Goal: Task Accomplishment & Management: Use online tool/utility

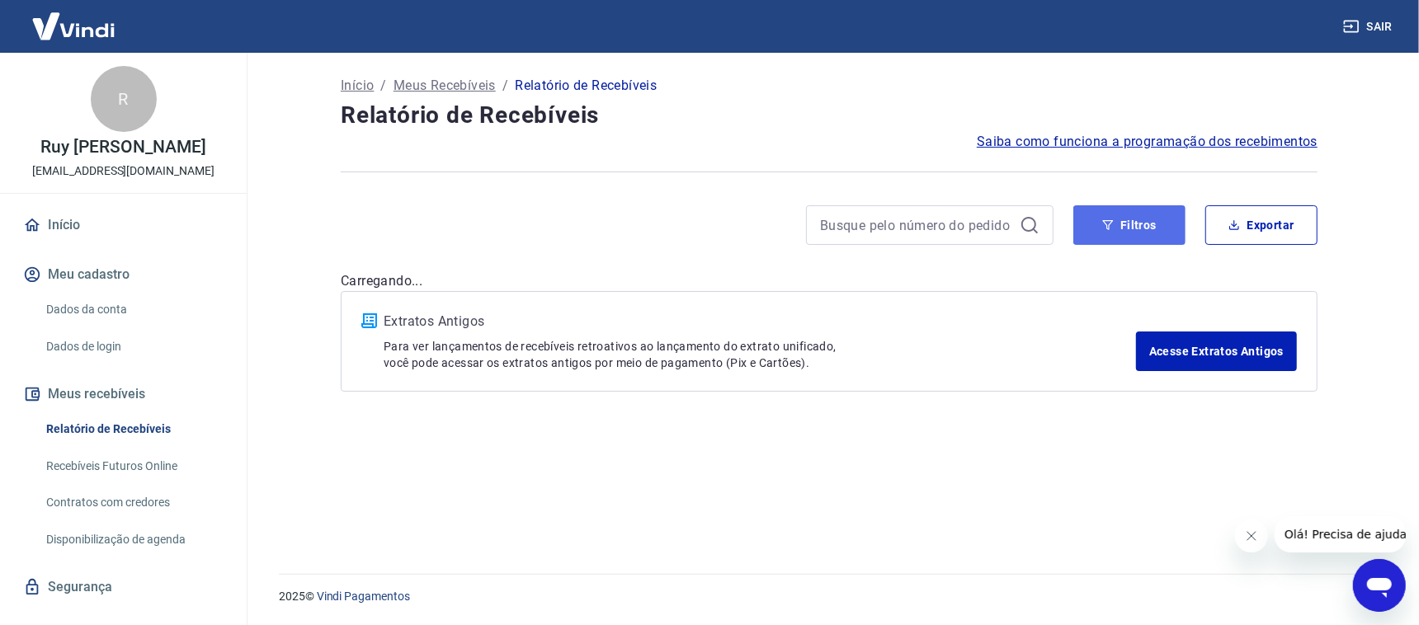
click at [1173, 233] on button "Filtros" at bounding box center [1129, 225] width 112 height 40
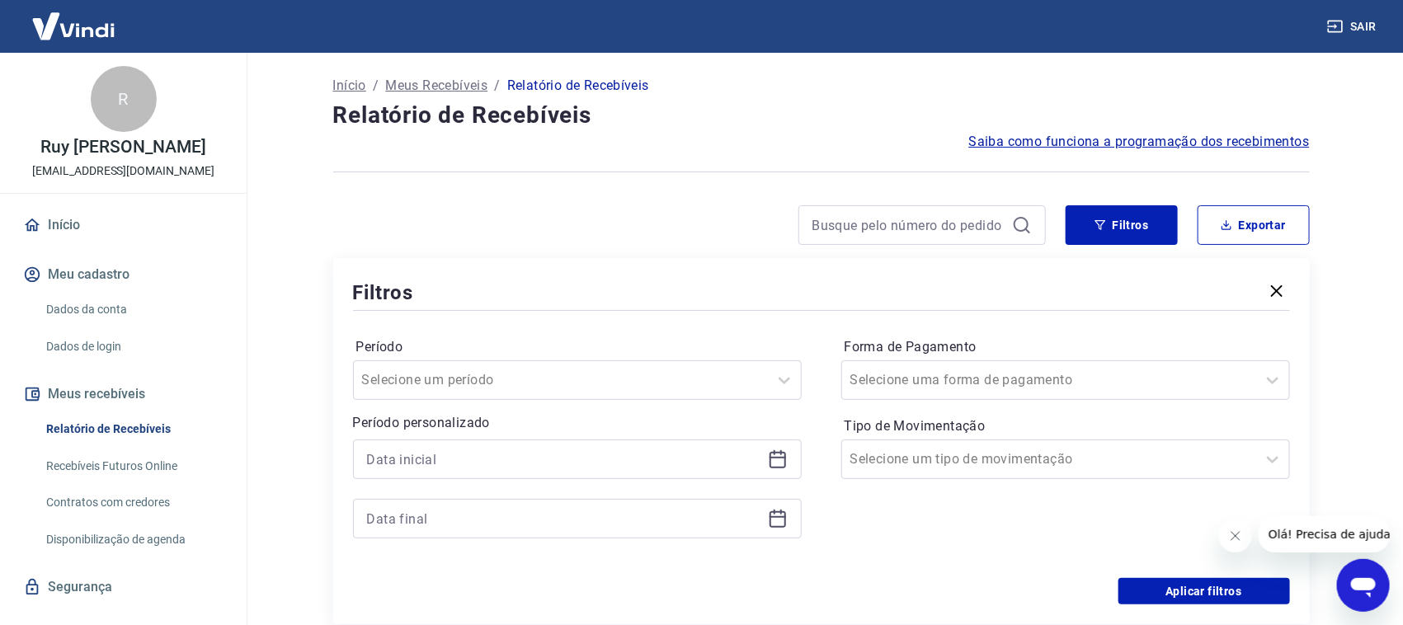
click at [779, 454] on icon at bounding box center [778, 459] width 20 height 20
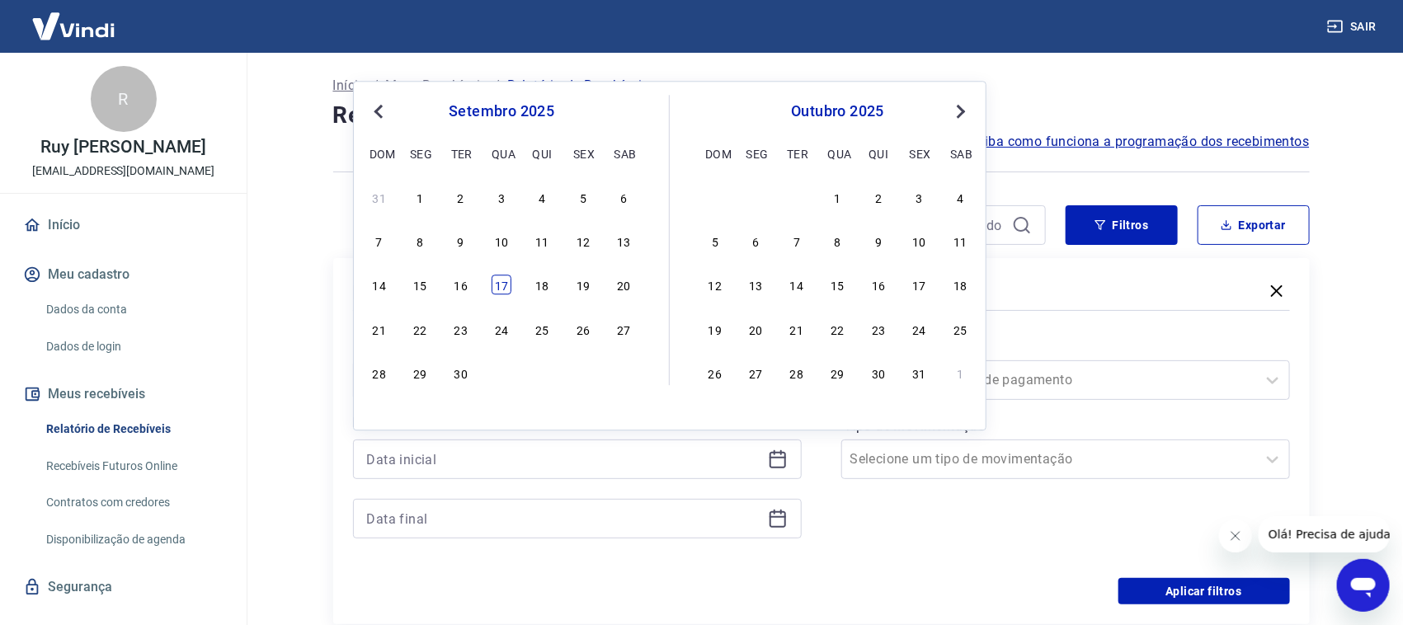
click at [501, 285] on div "17" at bounding box center [502, 285] width 20 height 20
type input "[DATE]"
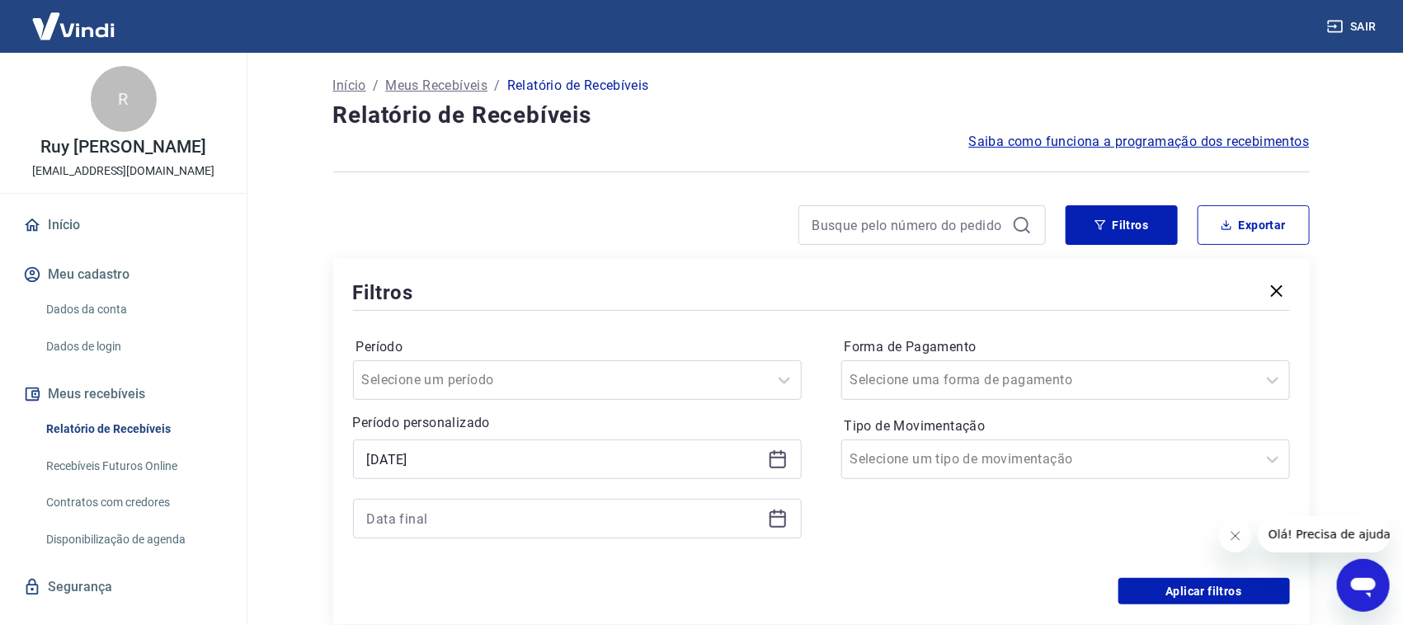
click at [779, 521] on icon at bounding box center [778, 519] width 20 height 20
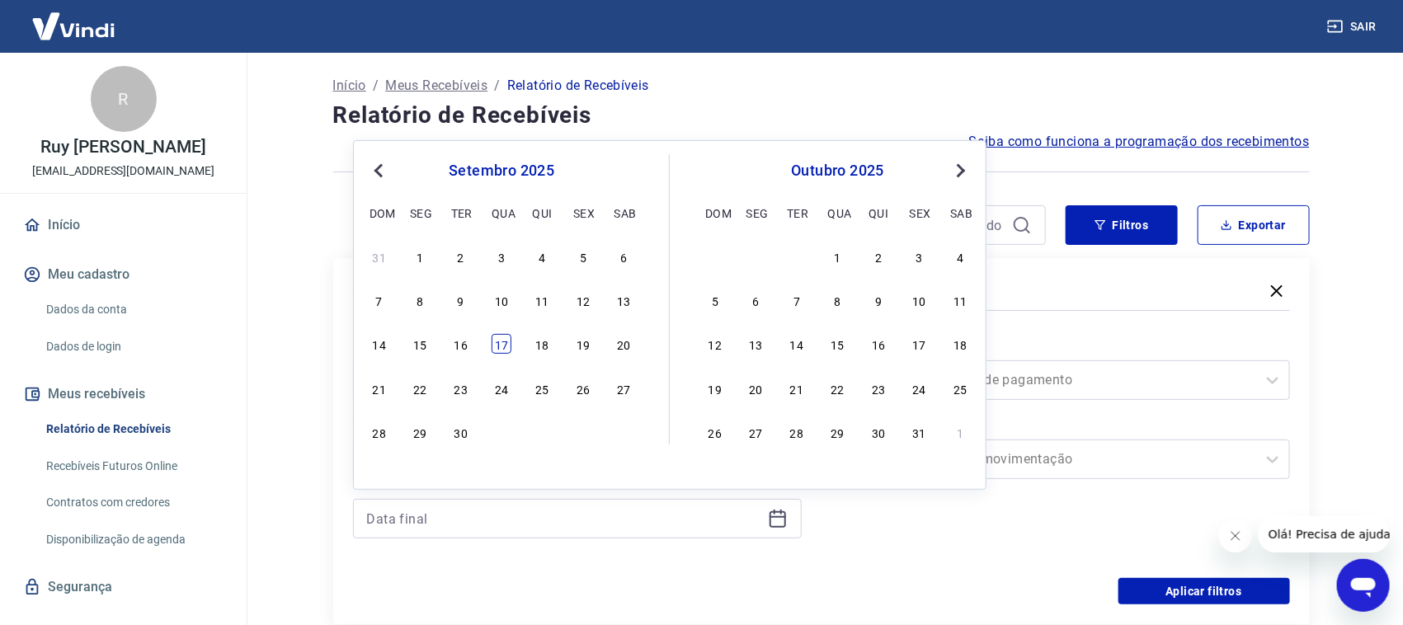
click at [495, 346] on div "17" at bounding box center [502, 344] width 20 height 20
type input "17/09/2025"
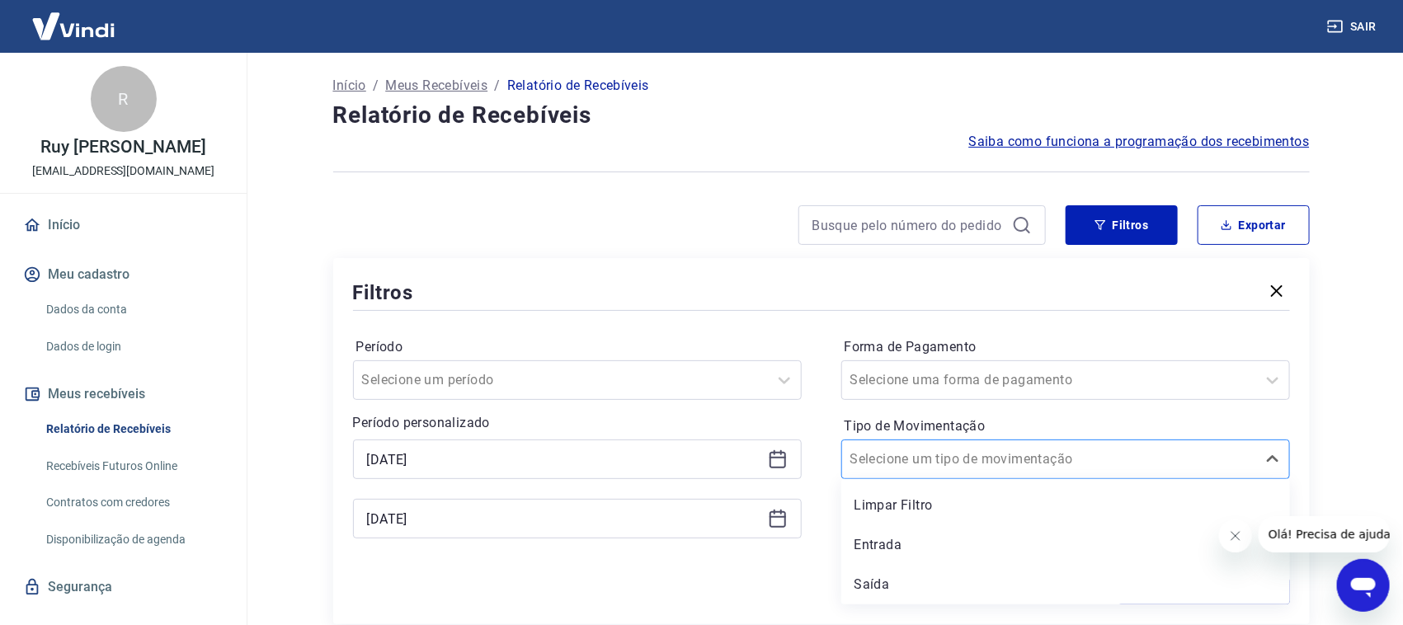
click at [977, 470] on div "Selecione um tipo de movimentação" at bounding box center [1049, 460] width 414 height 30
click at [886, 544] on div "Entrada" at bounding box center [1065, 545] width 449 height 33
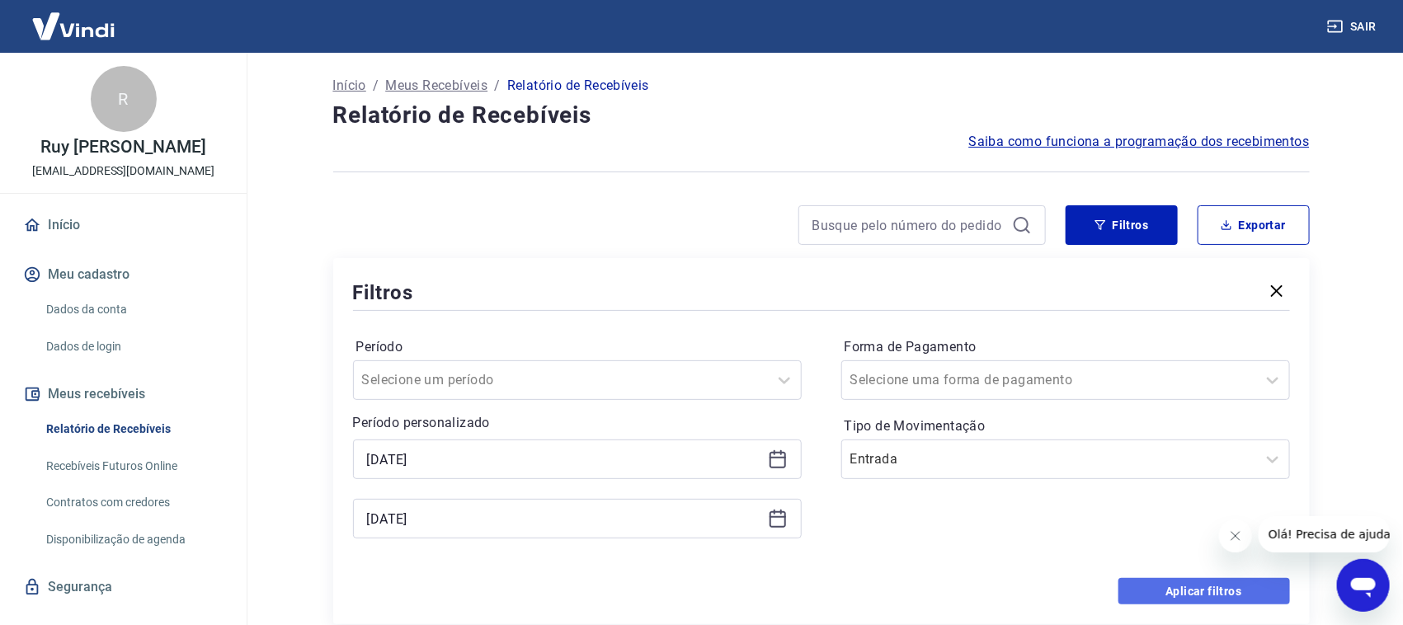
click at [1188, 594] on button "Aplicar filtros" at bounding box center [1204, 591] width 172 height 26
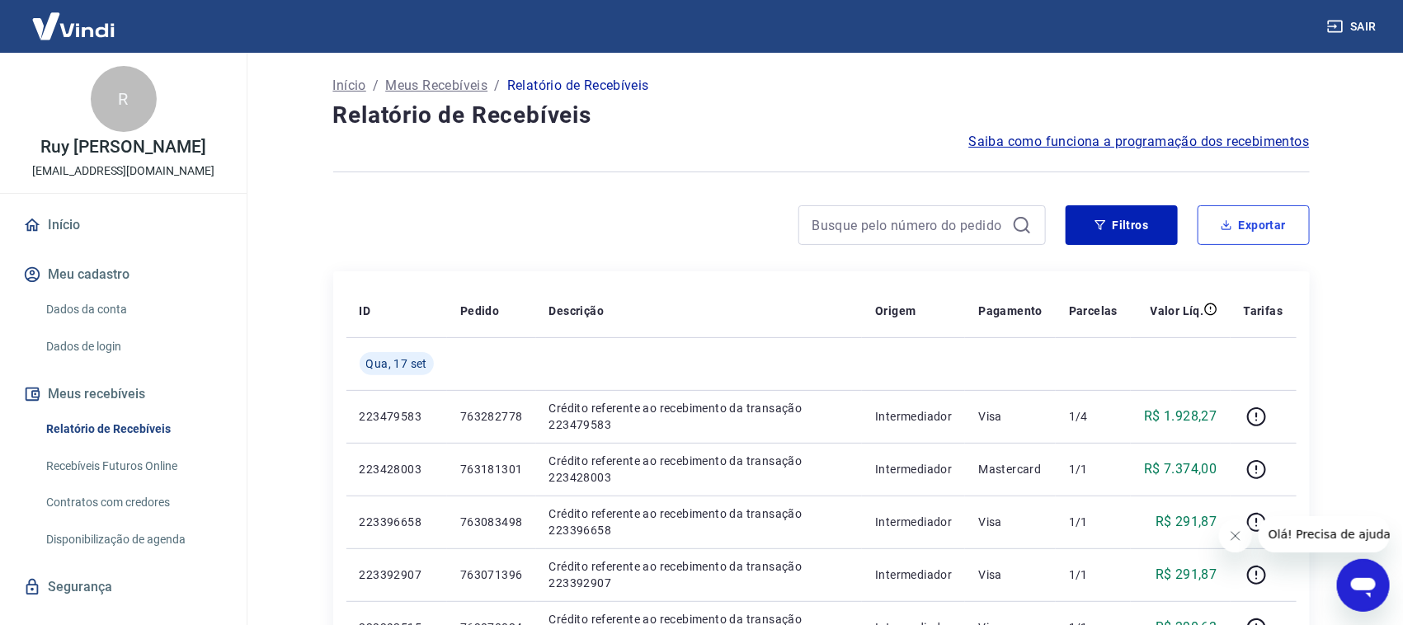
click at [1255, 219] on button "Exportar" at bounding box center [1254, 225] width 112 height 40
type input "17/09/2025"
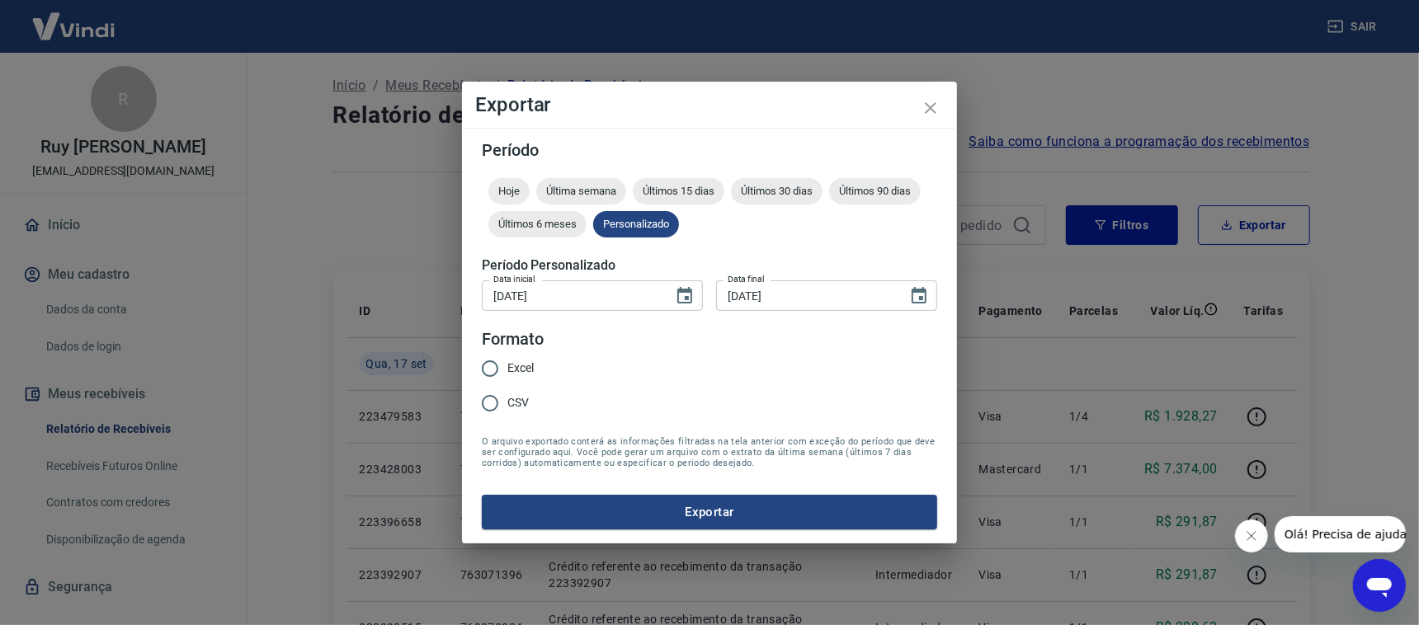
click at [495, 368] on input "Excel" at bounding box center [490, 368] width 35 height 35
radio input "true"
click at [594, 495] on form "Período Hoje Última semana Últimos 15 dias Últimos 30 dias Últimos 90 dias Últi…" at bounding box center [709, 336] width 455 height 388
click at [589, 505] on button "Exportar" at bounding box center [709, 512] width 455 height 35
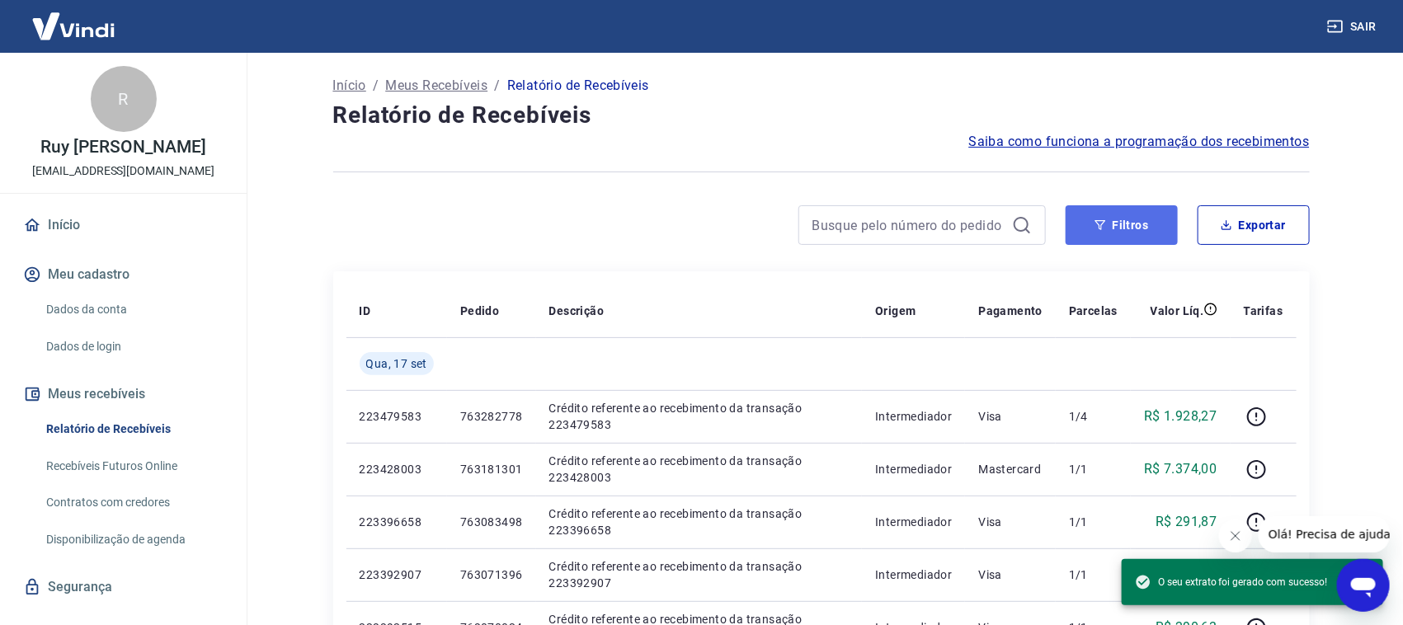
click at [1094, 241] on button "Filtros" at bounding box center [1122, 225] width 112 height 40
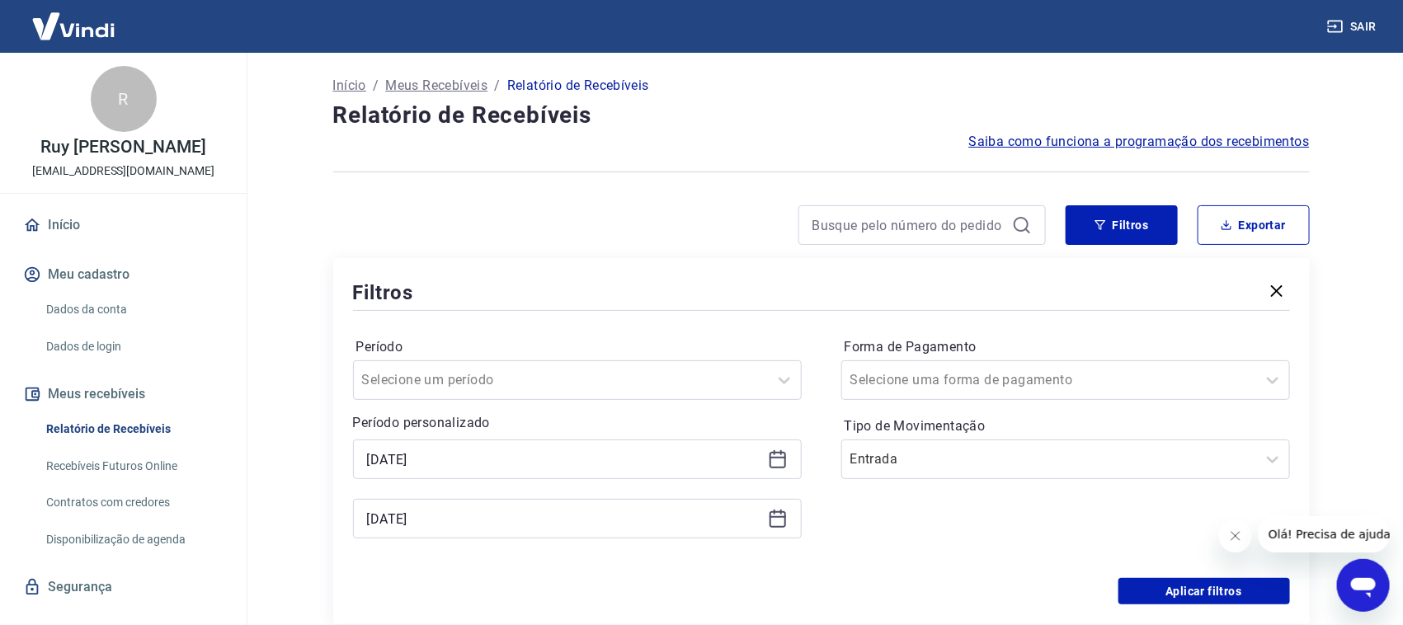
click at [780, 459] on icon at bounding box center [778, 459] width 20 height 20
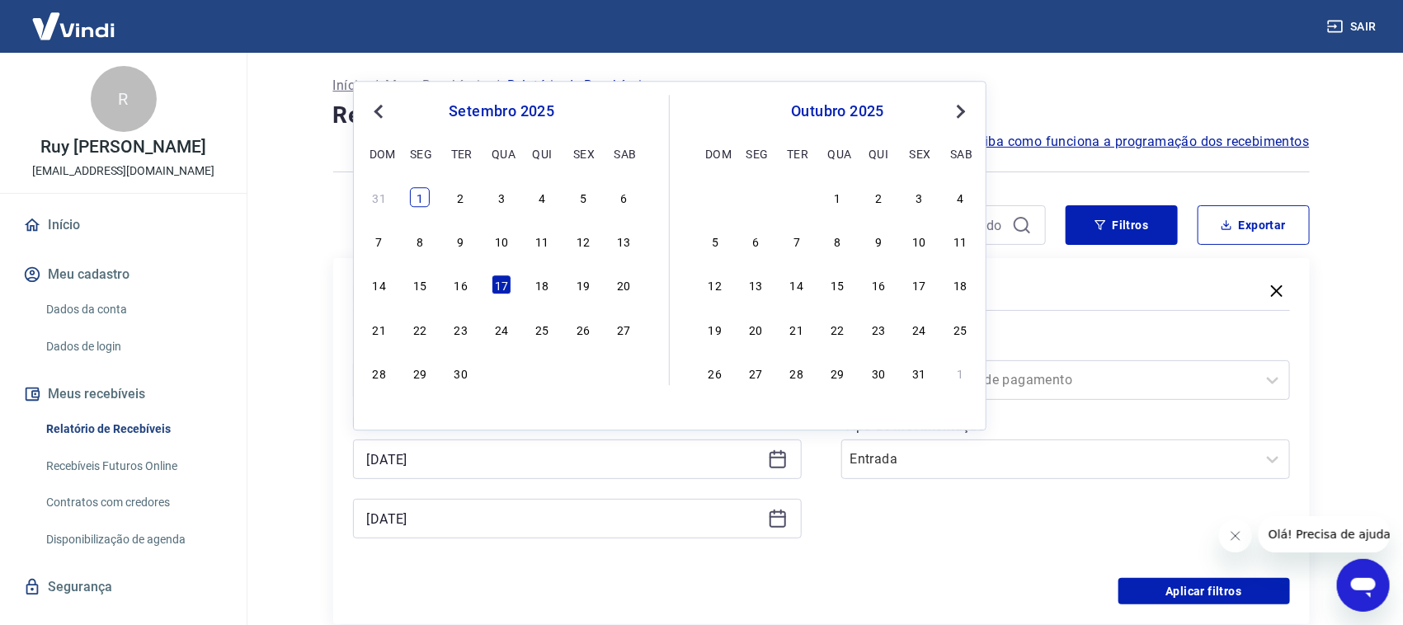
click at [424, 199] on div "1" at bounding box center [420, 197] width 20 height 20
type input "01/09/2025"
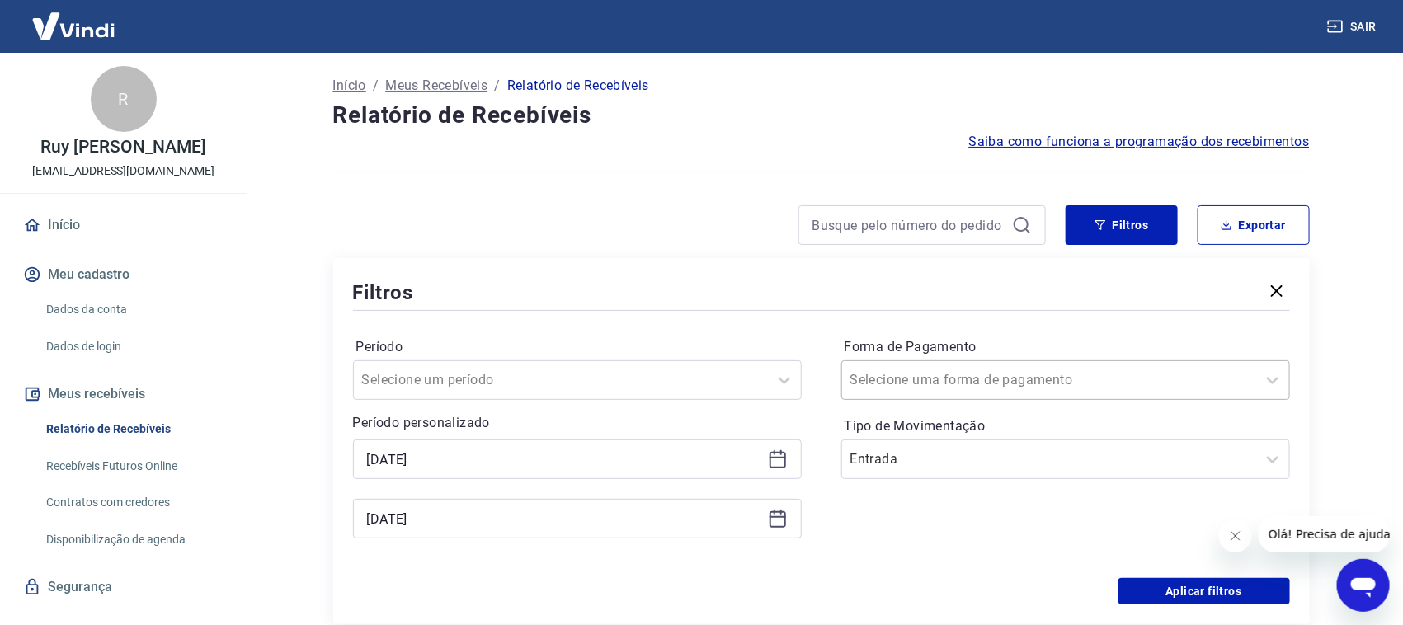
click at [948, 384] on input "Forma de Pagamento" at bounding box center [933, 380] width 167 height 20
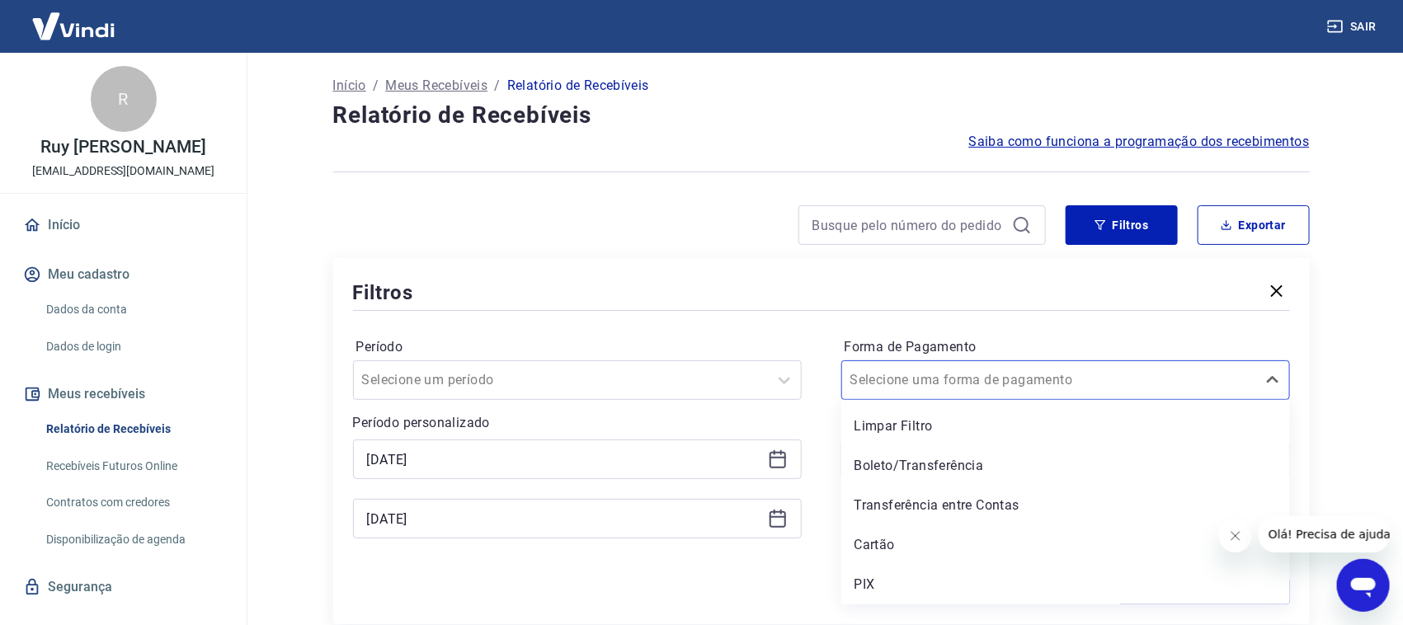
drag, startPoint x: 864, startPoint y: 578, endPoint x: 1112, endPoint y: 521, distance: 253.9
click at [864, 578] on div "PIX" at bounding box center [1065, 584] width 449 height 33
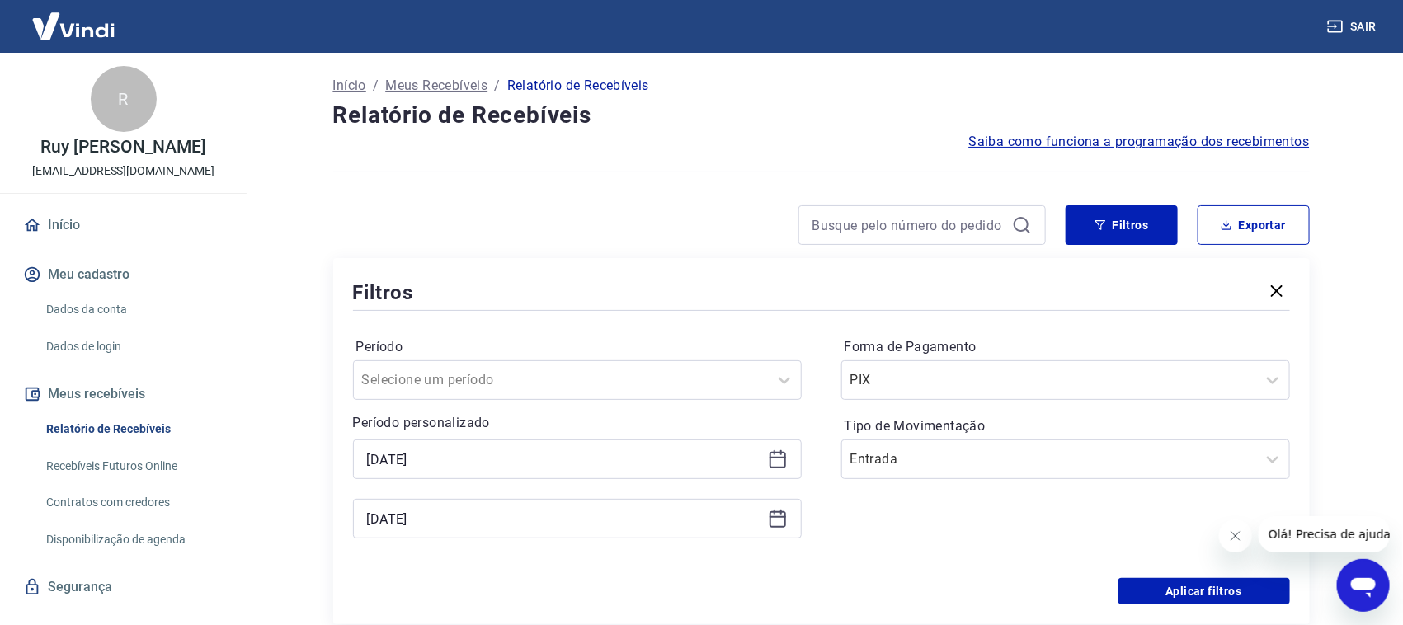
click at [1145, 603] on div "Aplicar filtros" at bounding box center [821, 591] width 937 height 26
click at [1151, 595] on button "Aplicar filtros" at bounding box center [1204, 591] width 172 height 26
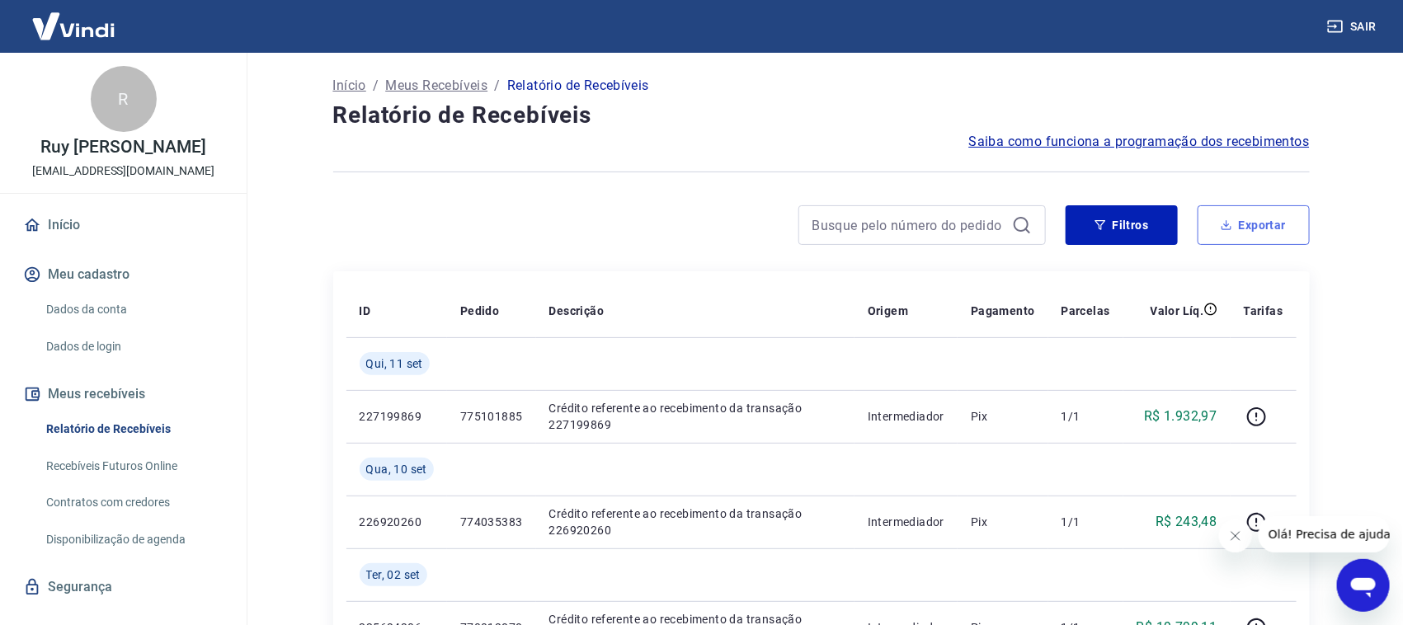
click at [1266, 227] on button "Exportar" at bounding box center [1254, 225] width 112 height 40
type input "01/09/2025"
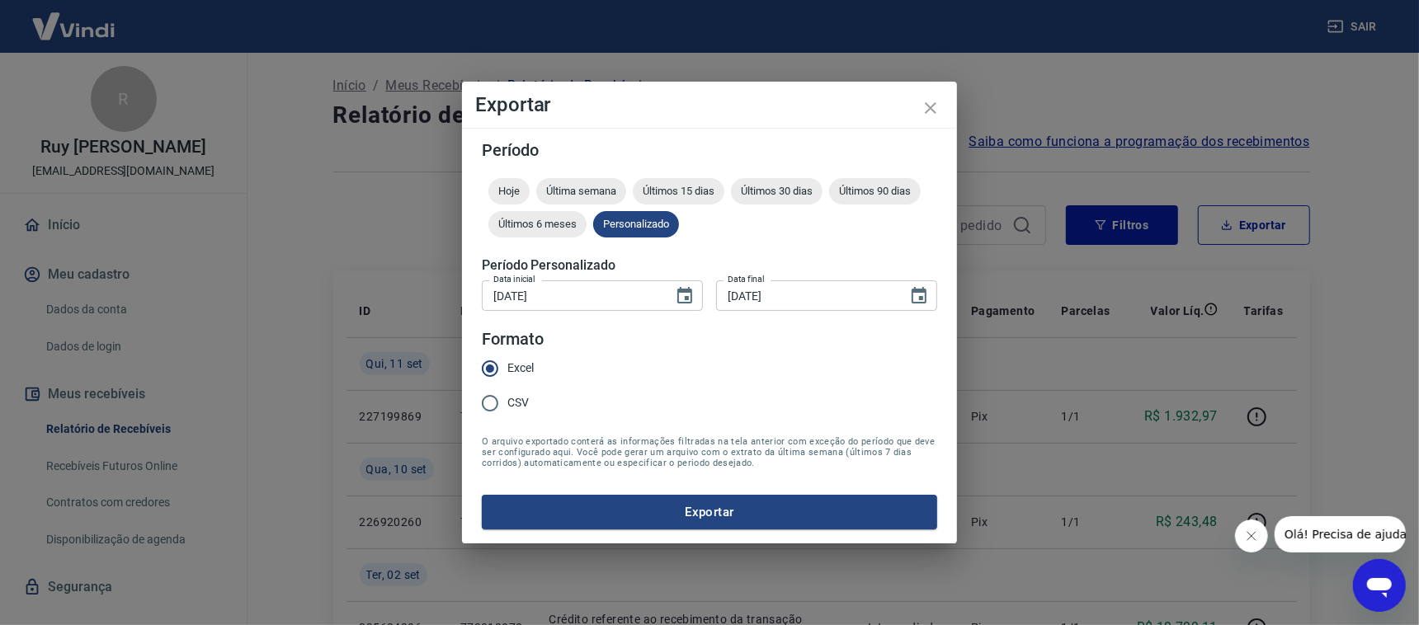
click at [577, 510] on button "Exportar" at bounding box center [709, 512] width 455 height 35
